Goal: Transaction & Acquisition: Purchase product/service

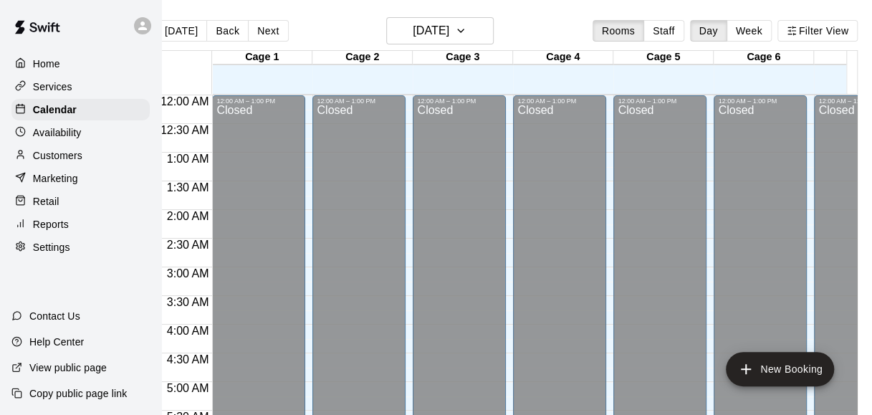
scroll to position [717, 57]
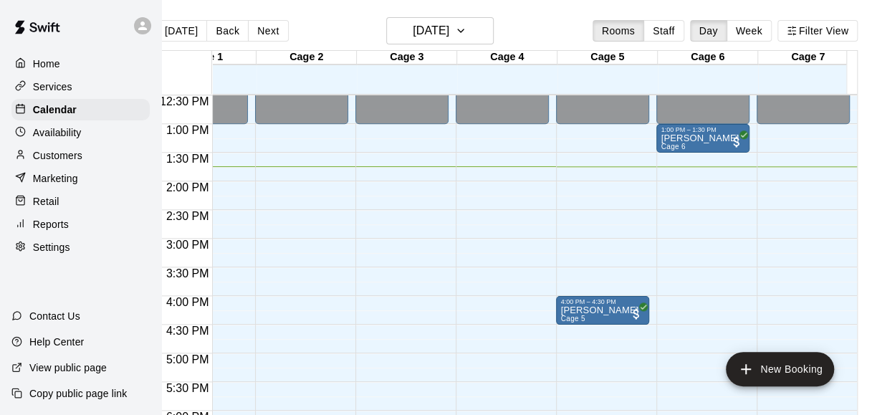
click at [75, 209] on div "Retail" at bounding box center [80, 201] width 138 height 21
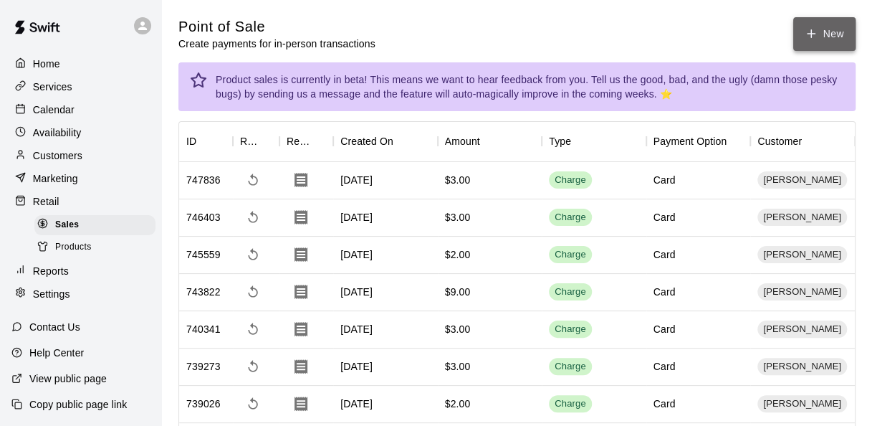
click at [823, 40] on button "New" at bounding box center [824, 34] width 62 height 34
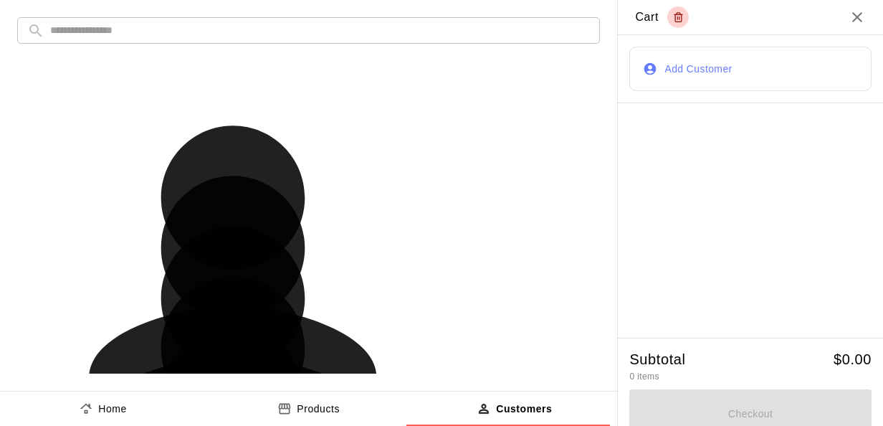
click at [363, 30] on input "text" at bounding box center [320, 30] width 540 height 27
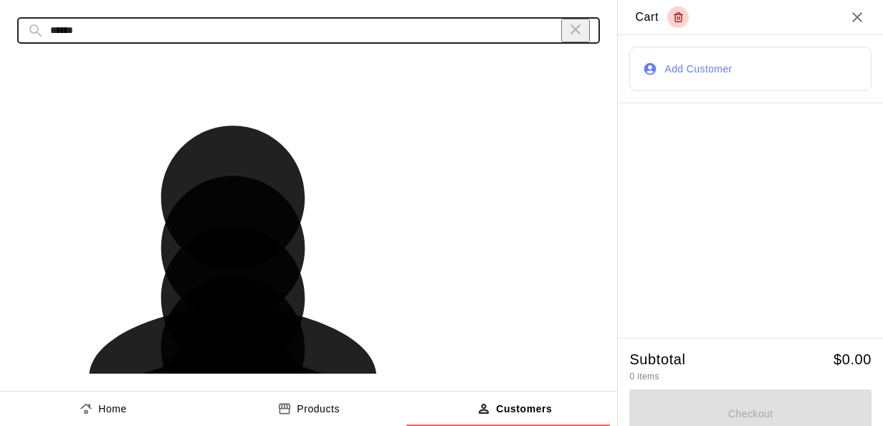
type input "******"
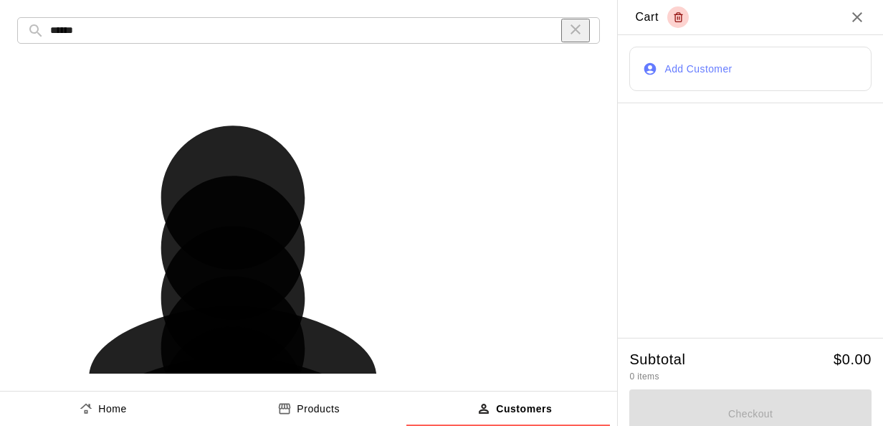
click at [231, 94] on div "[PERSON_NAME] [EMAIL_ADDRESS][DOMAIN_NAME] Add" at bounding box center [304, 303] width 575 height 499
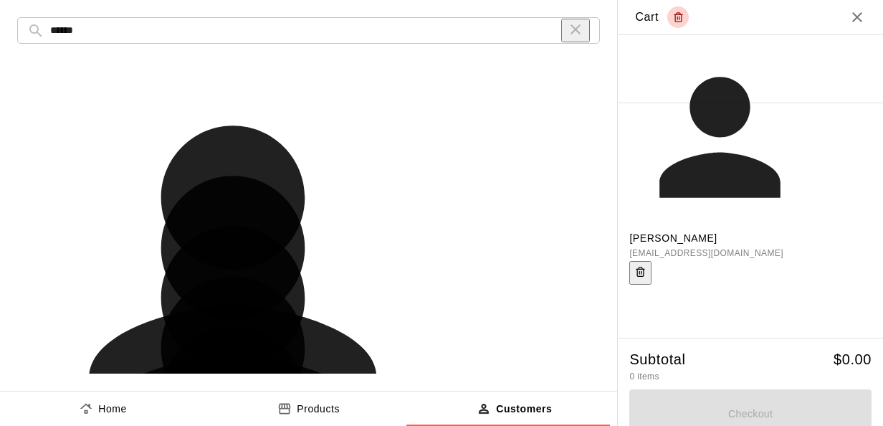
click at [289, 404] on div "Products" at bounding box center [308, 408] width 62 height 15
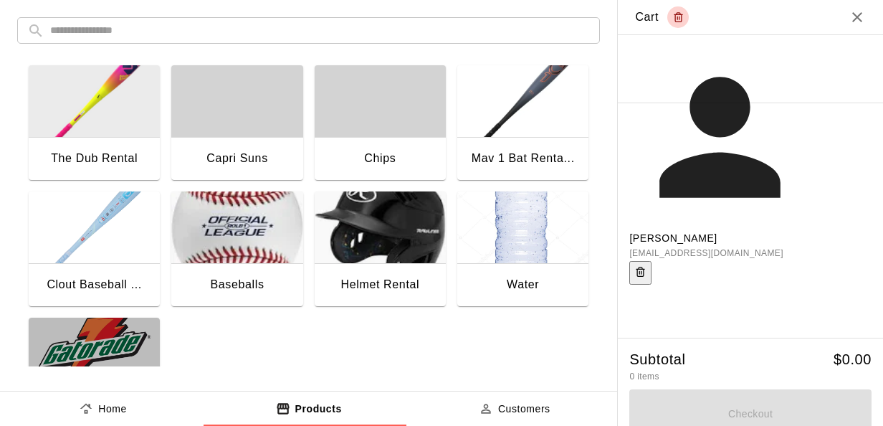
click at [125, 360] on img "button" at bounding box center [94, 353] width 131 height 72
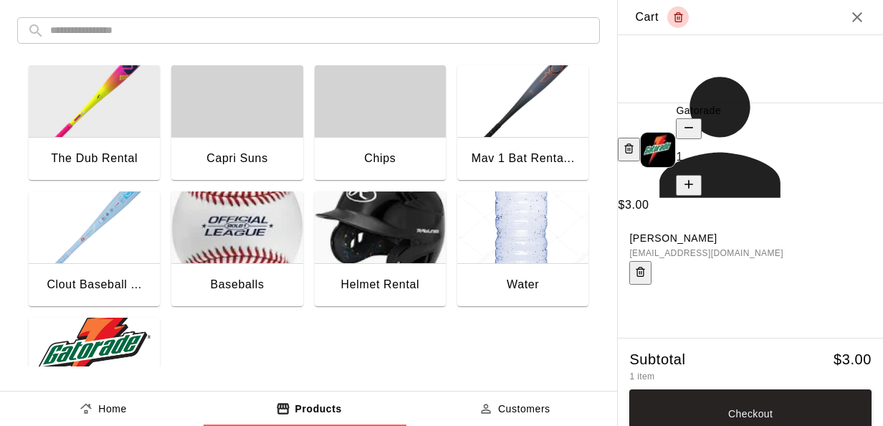
click at [696, 177] on icon "add" at bounding box center [688, 184] width 14 height 14
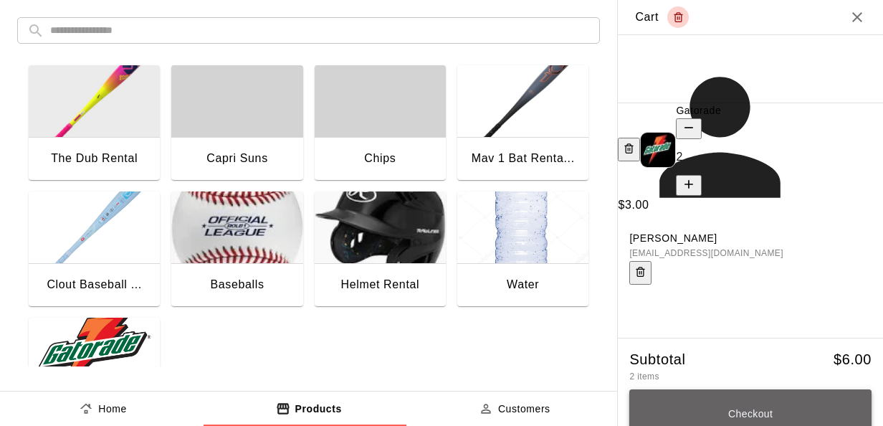
click at [755, 398] on button "Checkout" at bounding box center [750, 413] width 242 height 49
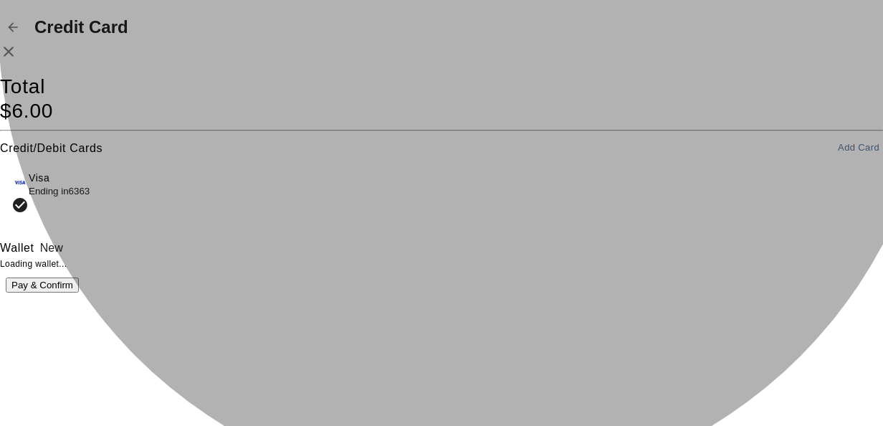
click at [79, 292] on button "Pay & Confirm" at bounding box center [42, 284] width 73 height 15
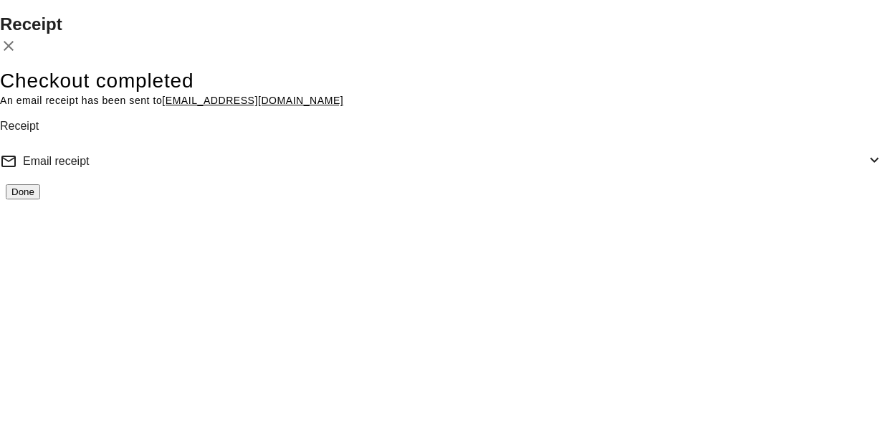
click at [40, 199] on button "Done" at bounding box center [23, 191] width 34 height 15
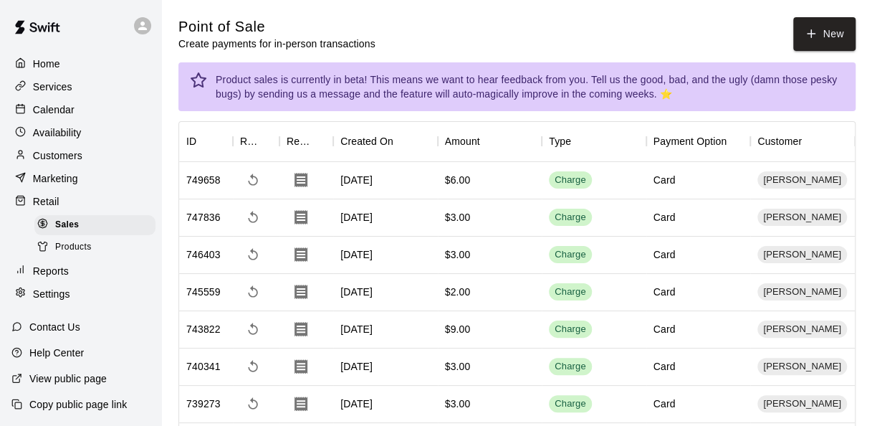
click at [60, 106] on p "Calendar" at bounding box center [54, 109] width 42 height 14
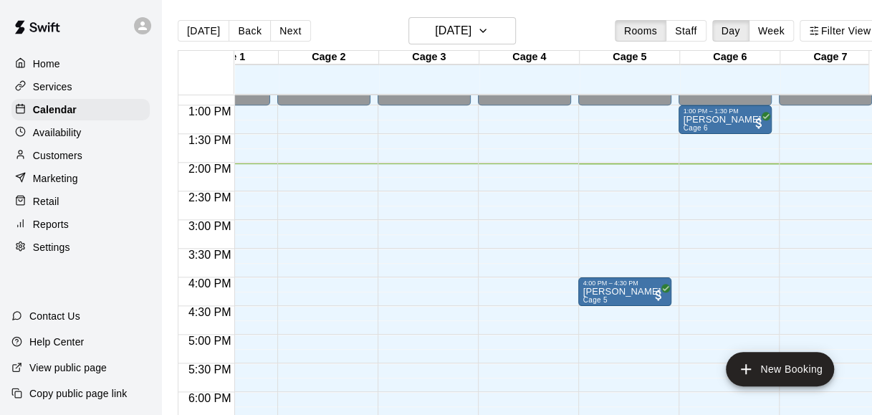
scroll to position [729, 57]
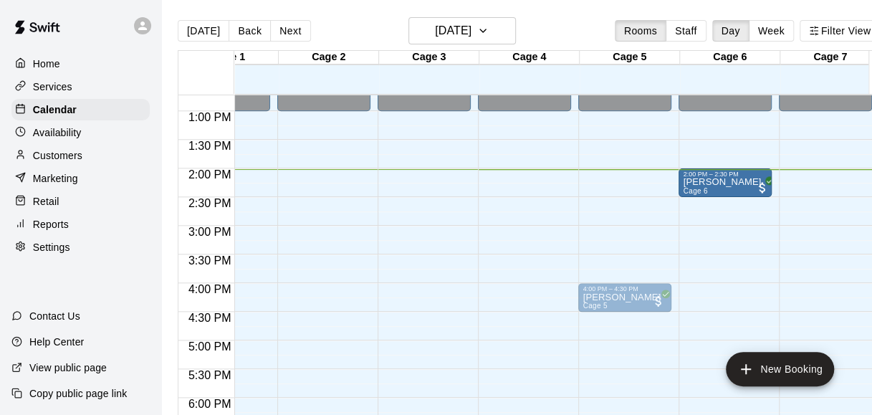
drag, startPoint x: 724, startPoint y: 121, endPoint x: 727, endPoint y: 181, distance: 59.6
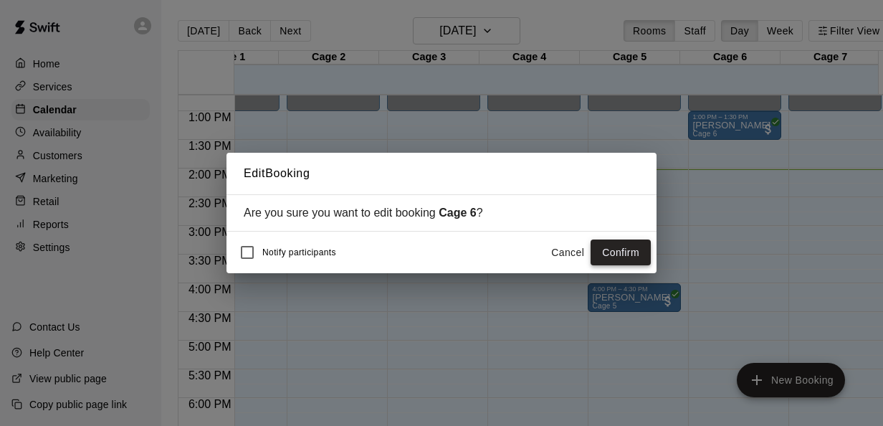
click at [619, 254] on button "Confirm" at bounding box center [620, 252] width 60 height 27
